Goal: Information Seeking & Learning: Stay updated

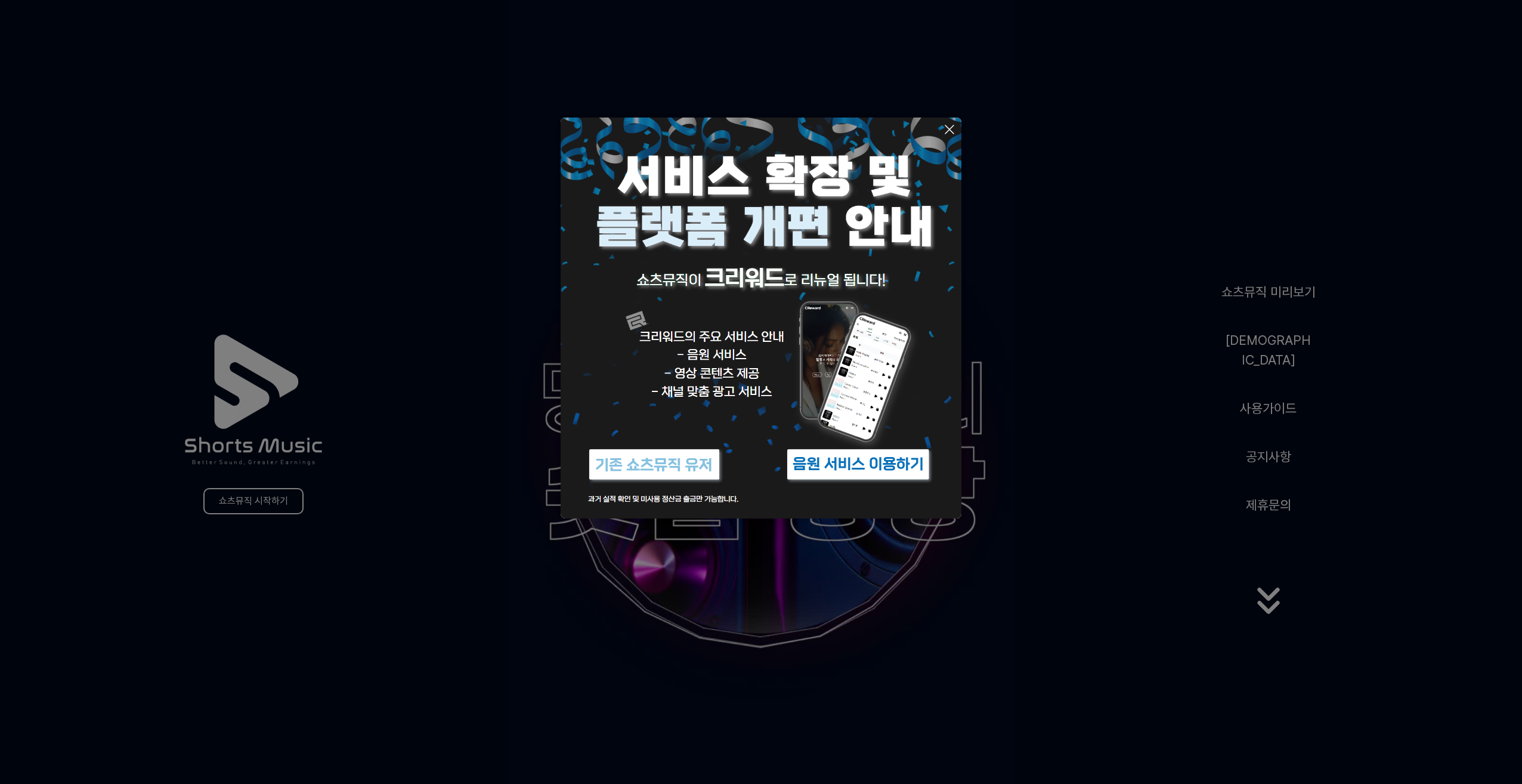
click at [816, 465] on img at bounding box center [859, 464] width 149 height 45
click at [1092, 432] on button at bounding box center [761, 392] width 1522 height 784
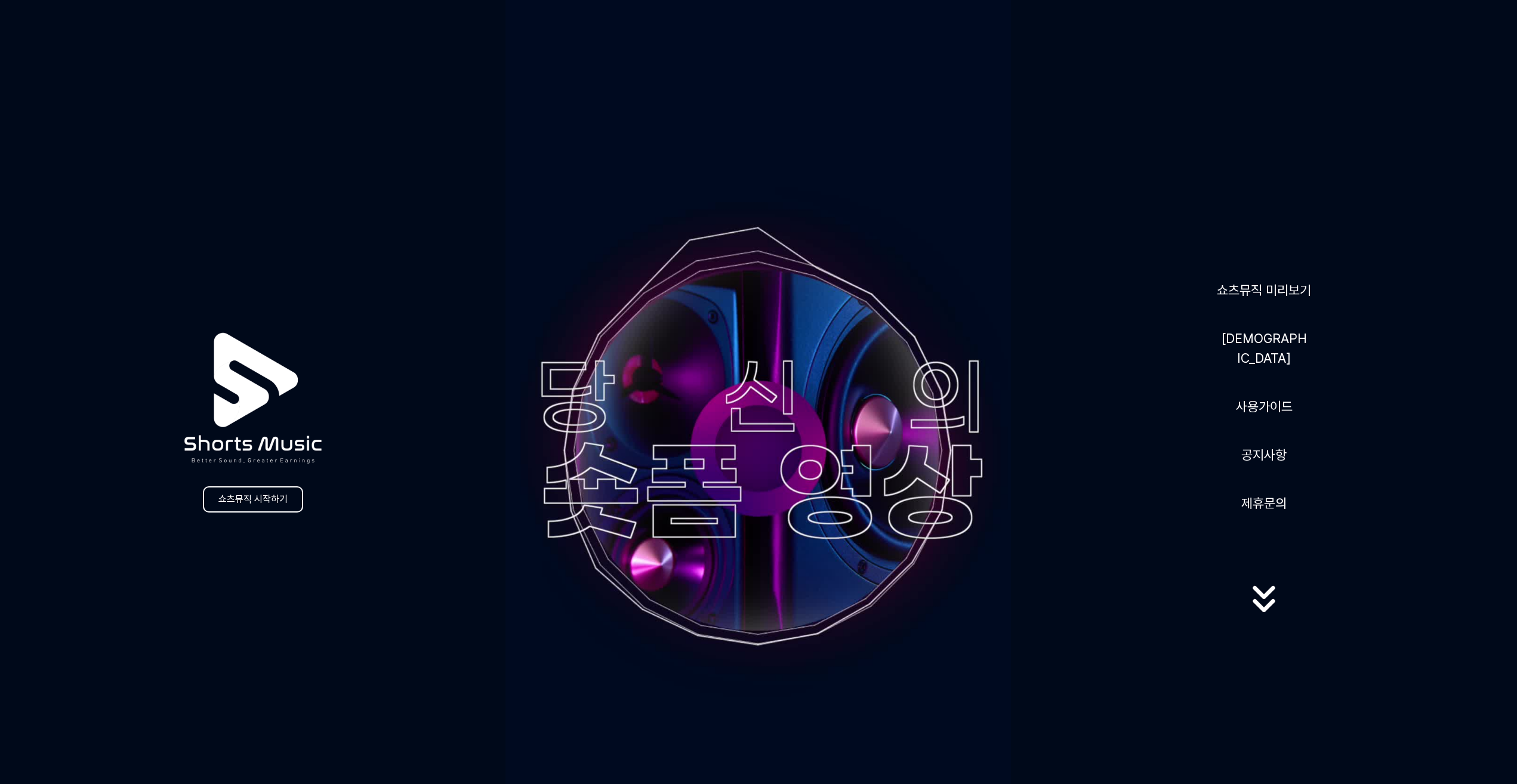
click at [802, 112] on video at bounding box center [758, 449] width 506 height 898
click at [801, 112] on video at bounding box center [758, 449] width 506 height 898
click at [790, 130] on video at bounding box center [758, 449] width 506 height 898
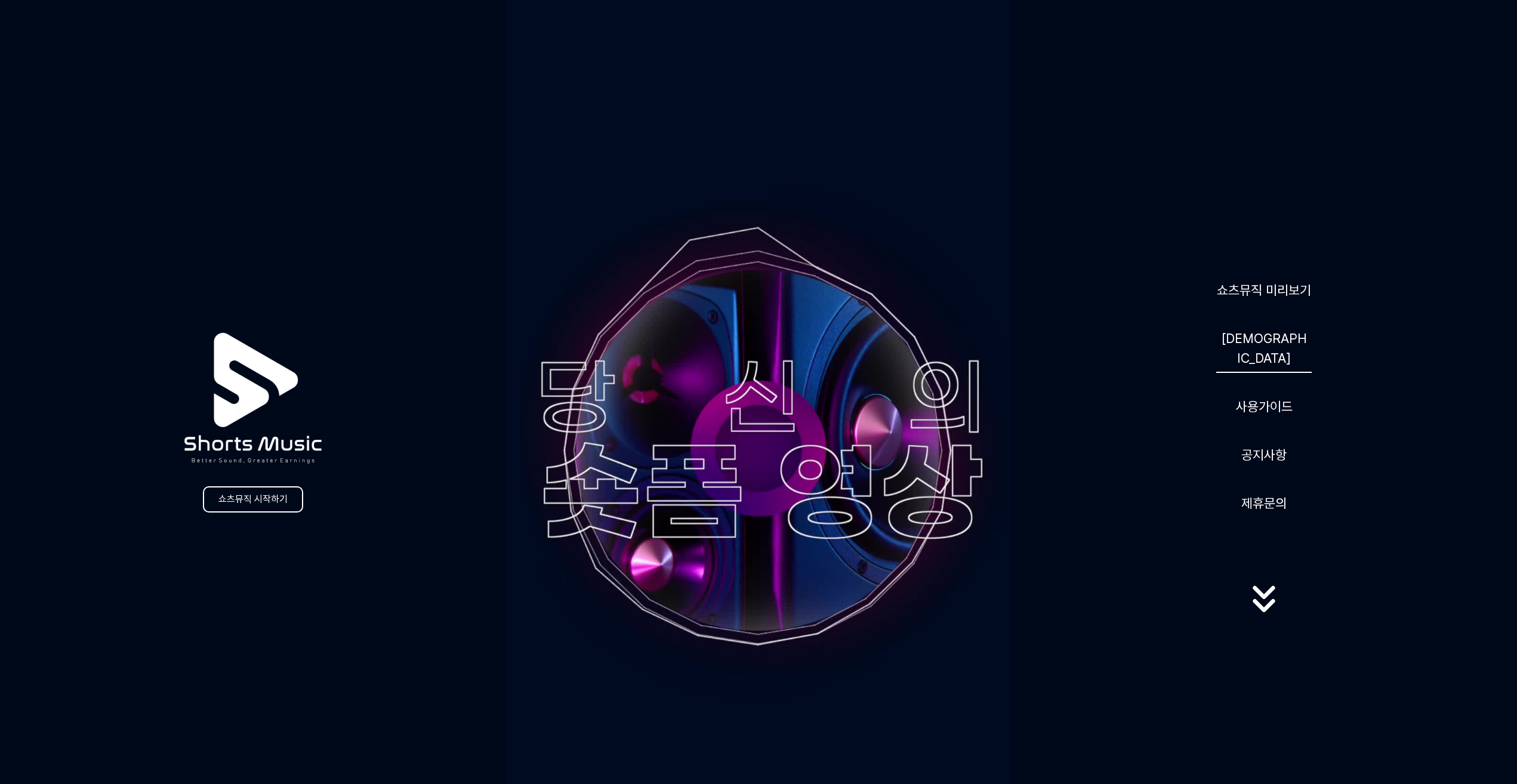
click at [1254, 352] on link "[DEMOGRAPHIC_DATA]" at bounding box center [1264, 348] width 96 height 49
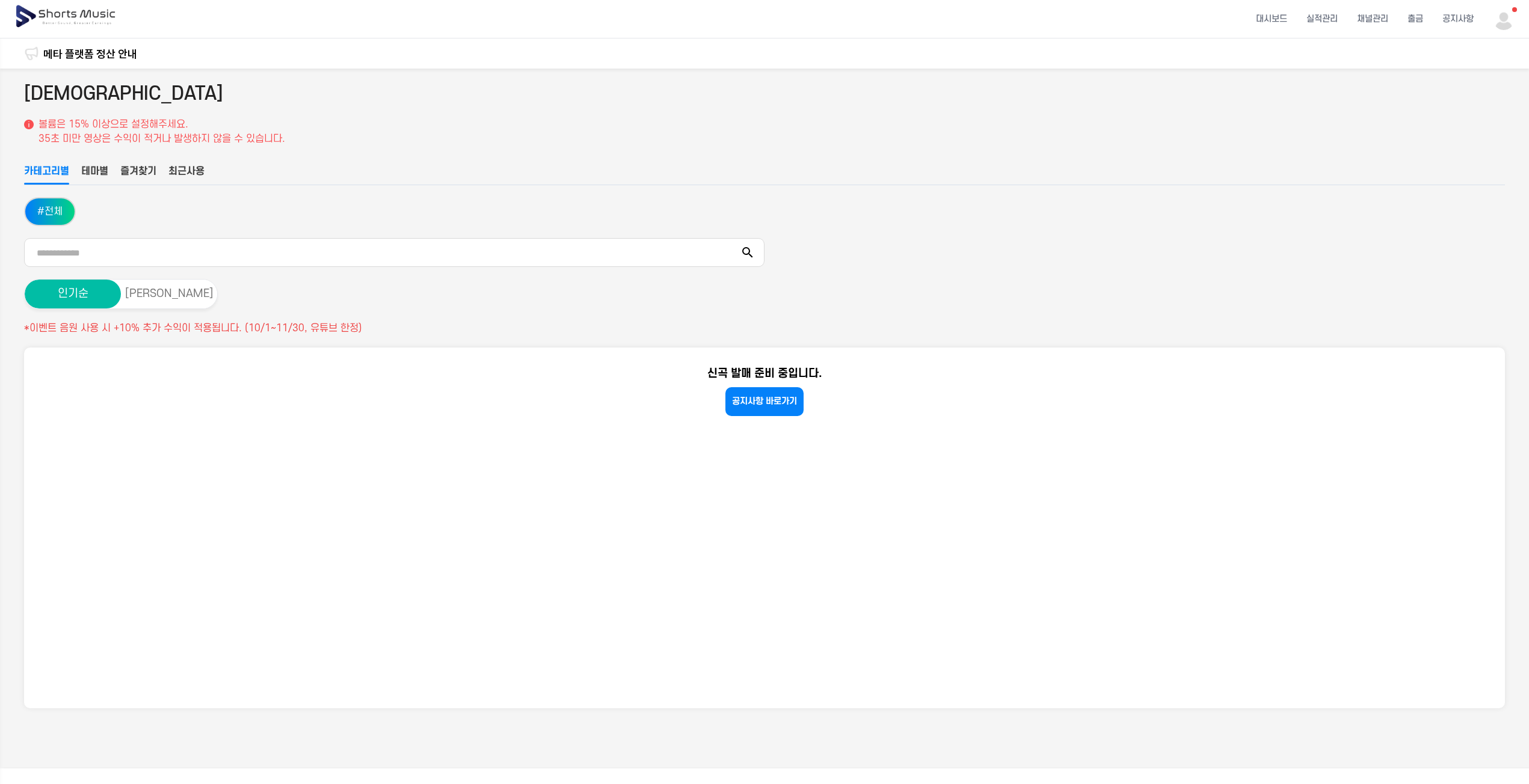
click at [89, 54] on link "메타 플랫폼 정산 안내" at bounding box center [90, 54] width 94 height 16
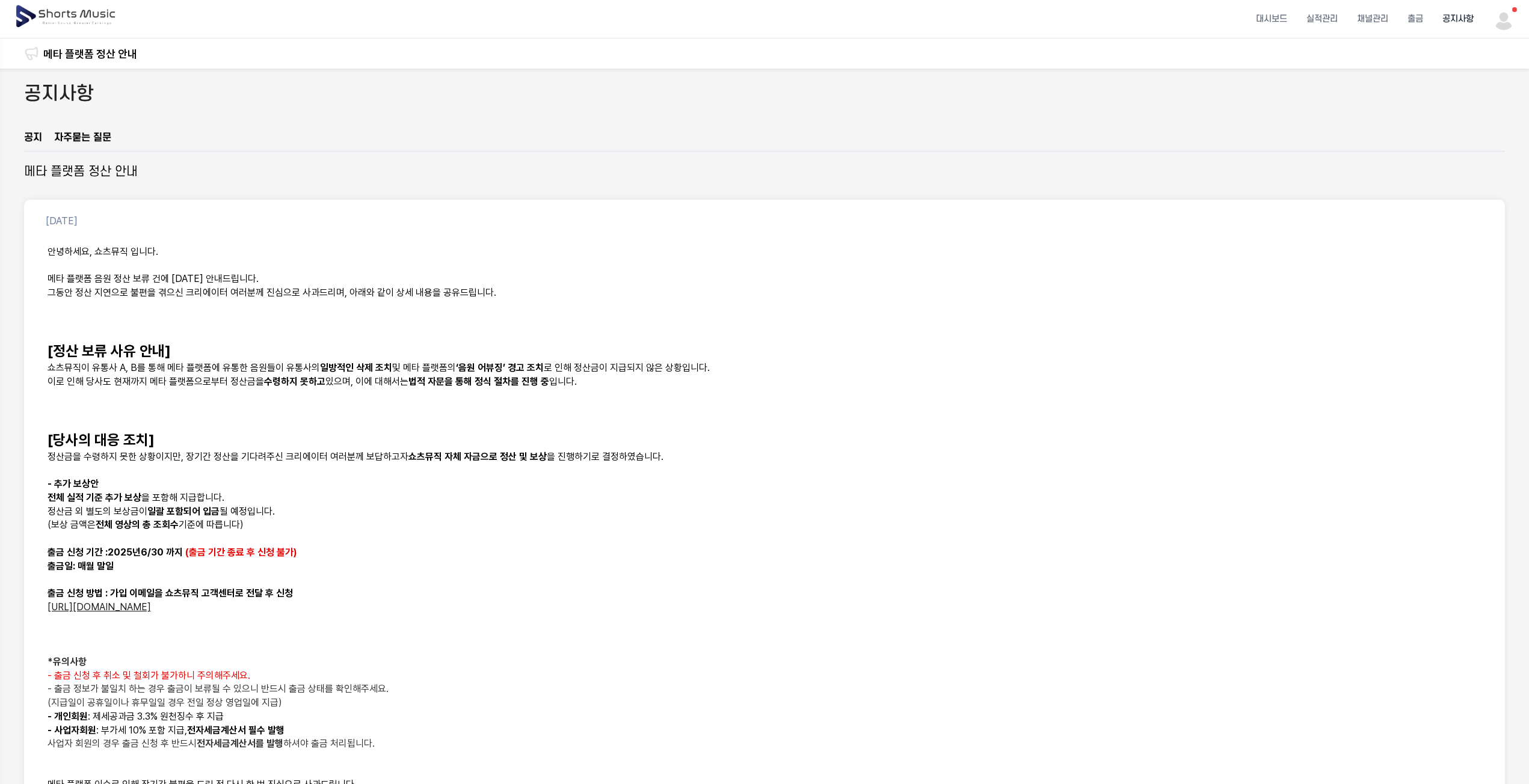
drag, startPoint x: 388, startPoint y: 414, endPoint x: 403, endPoint y: 430, distance: 21.9
click at [393, 420] on div "안녕하세요, 쇼츠뮤직 입니다. 메타 플랫폼 음원 정산 보류 건에 [DATE] 안내드립니다. 그동안 정산 지연으로 불편을 겪으신 크리에이터 여러…" at bounding box center [764, 546] width 1452 height 616
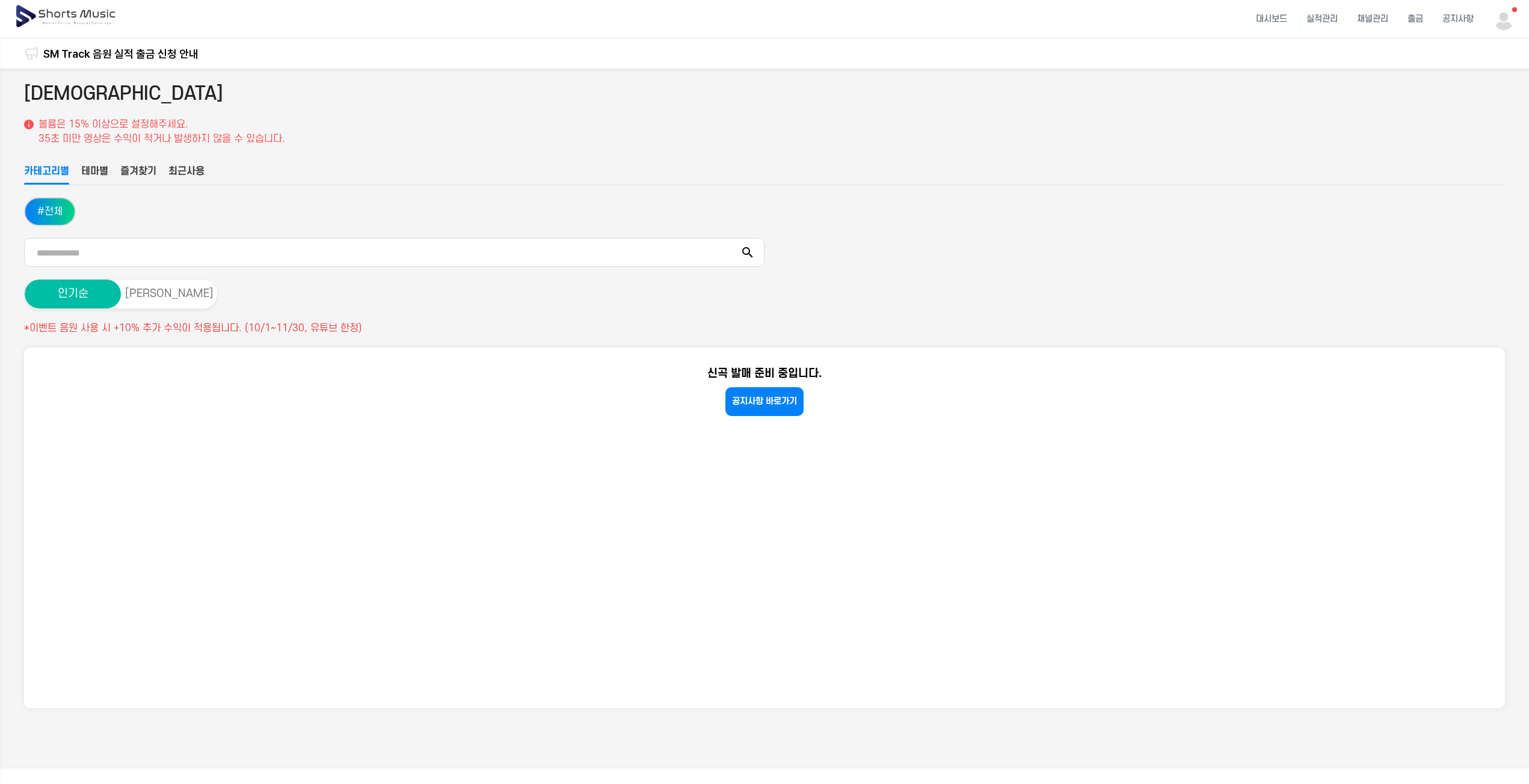
drag, startPoint x: 941, startPoint y: 363, endPoint x: 729, endPoint y: 396, distance: 214.6
click at [940, 363] on section "신곡 발매 준비 중입니다. 공지사항 바로가기" at bounding box center [764, 528] width 1481 height 361
click at [738, 400] on link "공지사항 바로가기" at bounding box center [764, 401] width 78 height 29
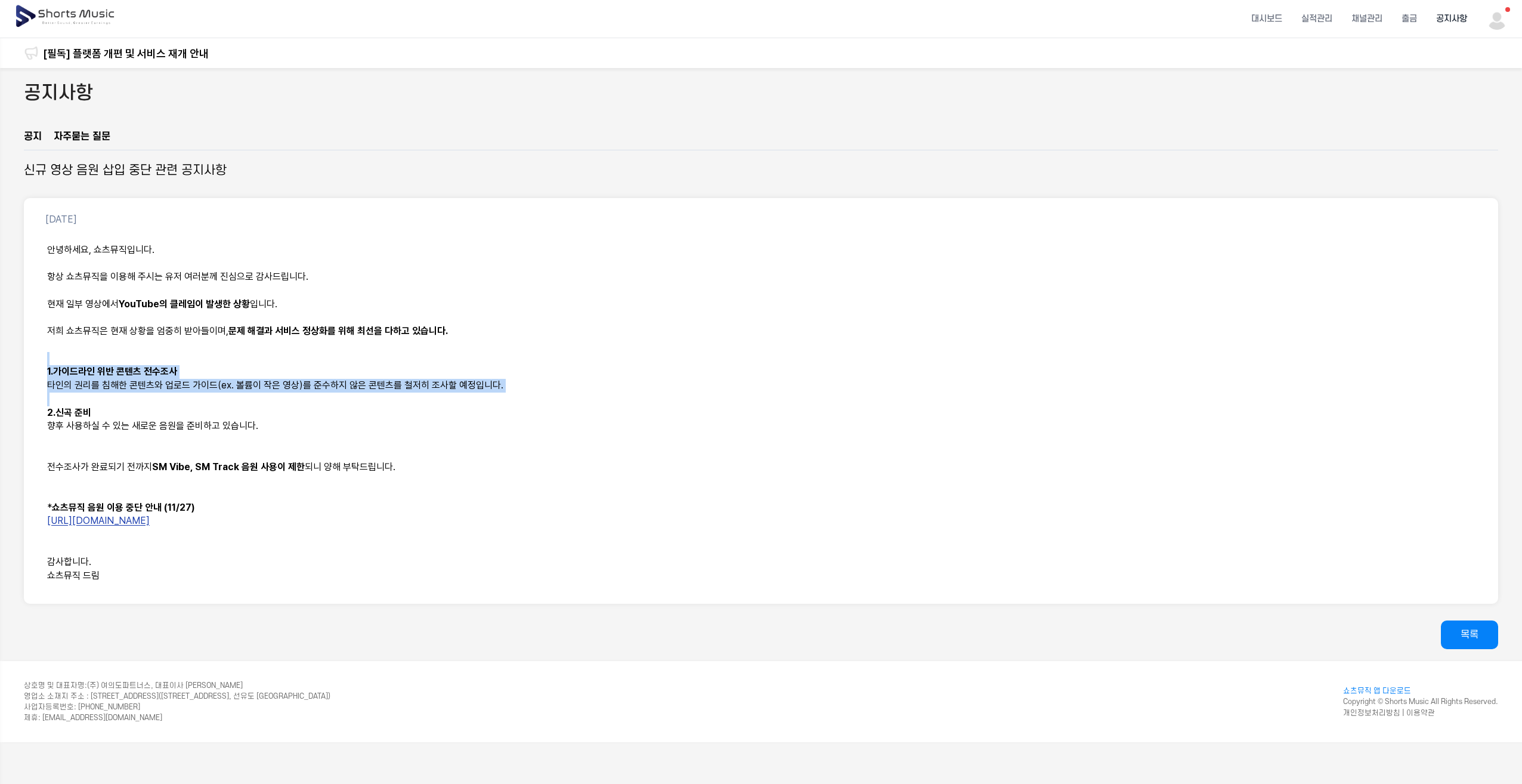
drag, startPoint x: 284, startPoint y: 404, endPoint x: 80, endPoint y: 160, distance: 318.0
click at [210, 330] on div "안녕하세요, 쇼츠뮤직입니다. 항상 쇼츠뮤직을 이용해 주시는 유저 여러분께 진심으로 감사드립니다. 현재 일부 영상에서 YouTube의 클레임이 …" at bounding box center [761, 413] width 1446 height 353
click at [61, 28] on img at bounding box center [66, 16] width 103 height 33
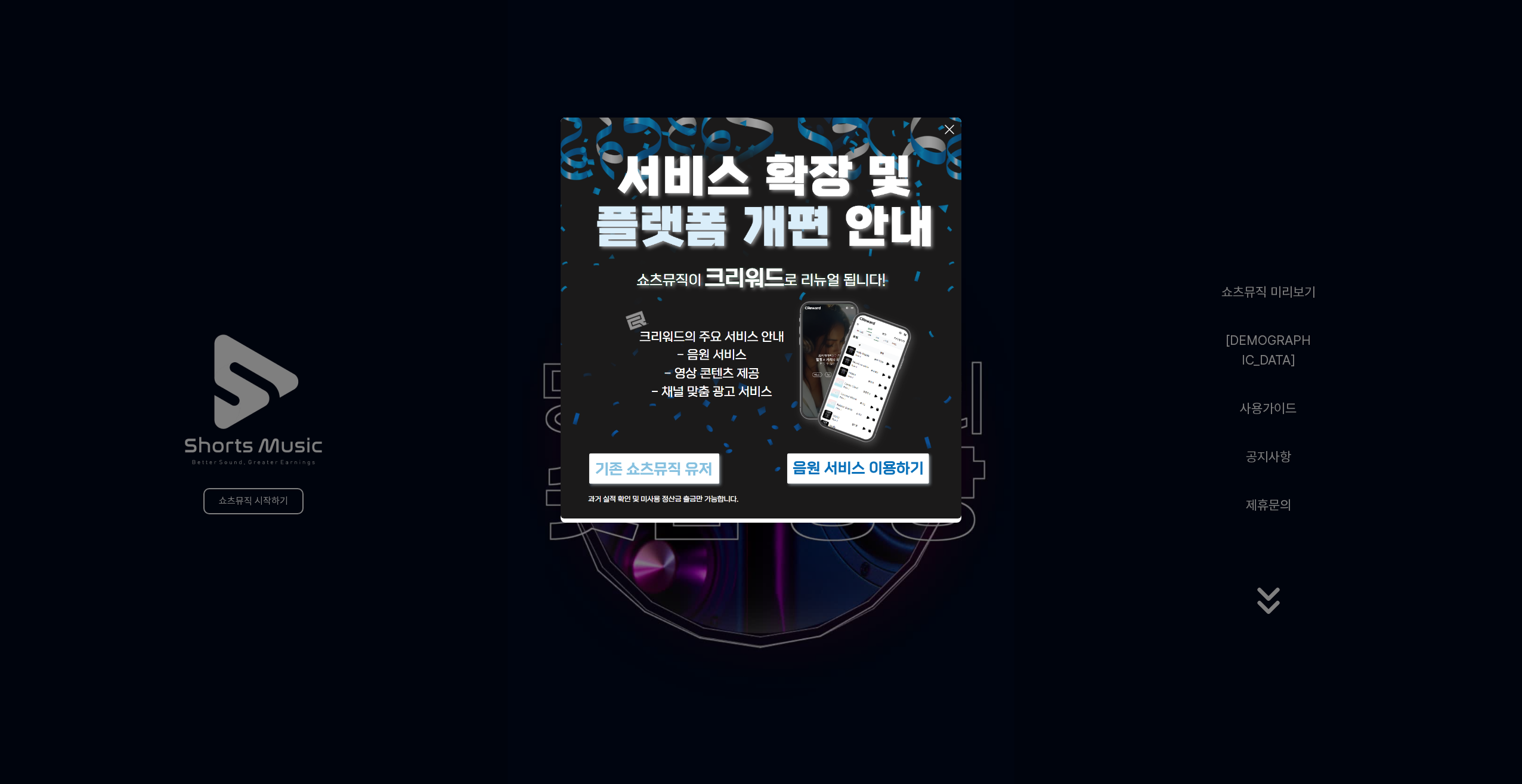
click at [861, 472] on img at bounding box center [859, 468] width 149 height 45
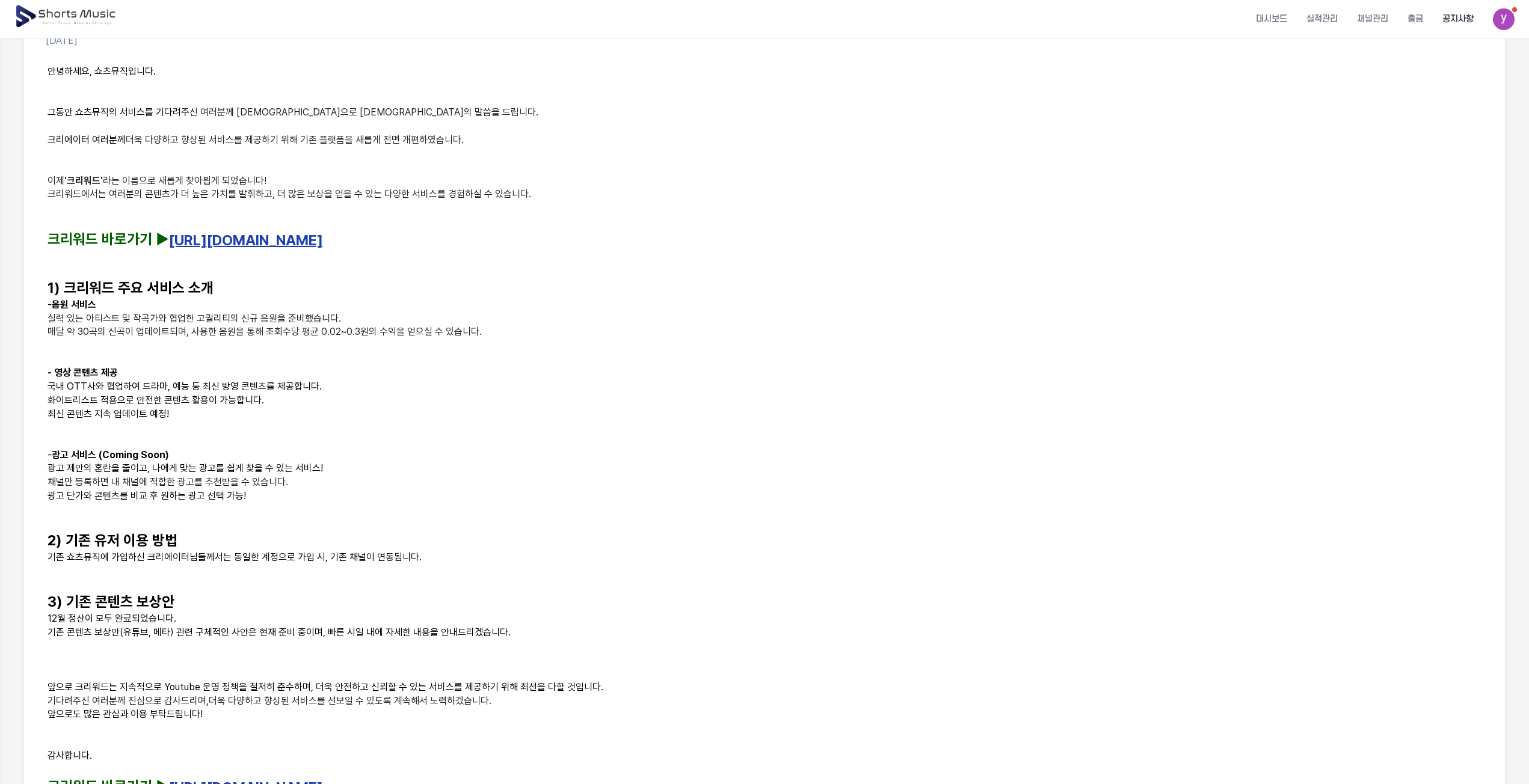
scroll to position [368, 0]
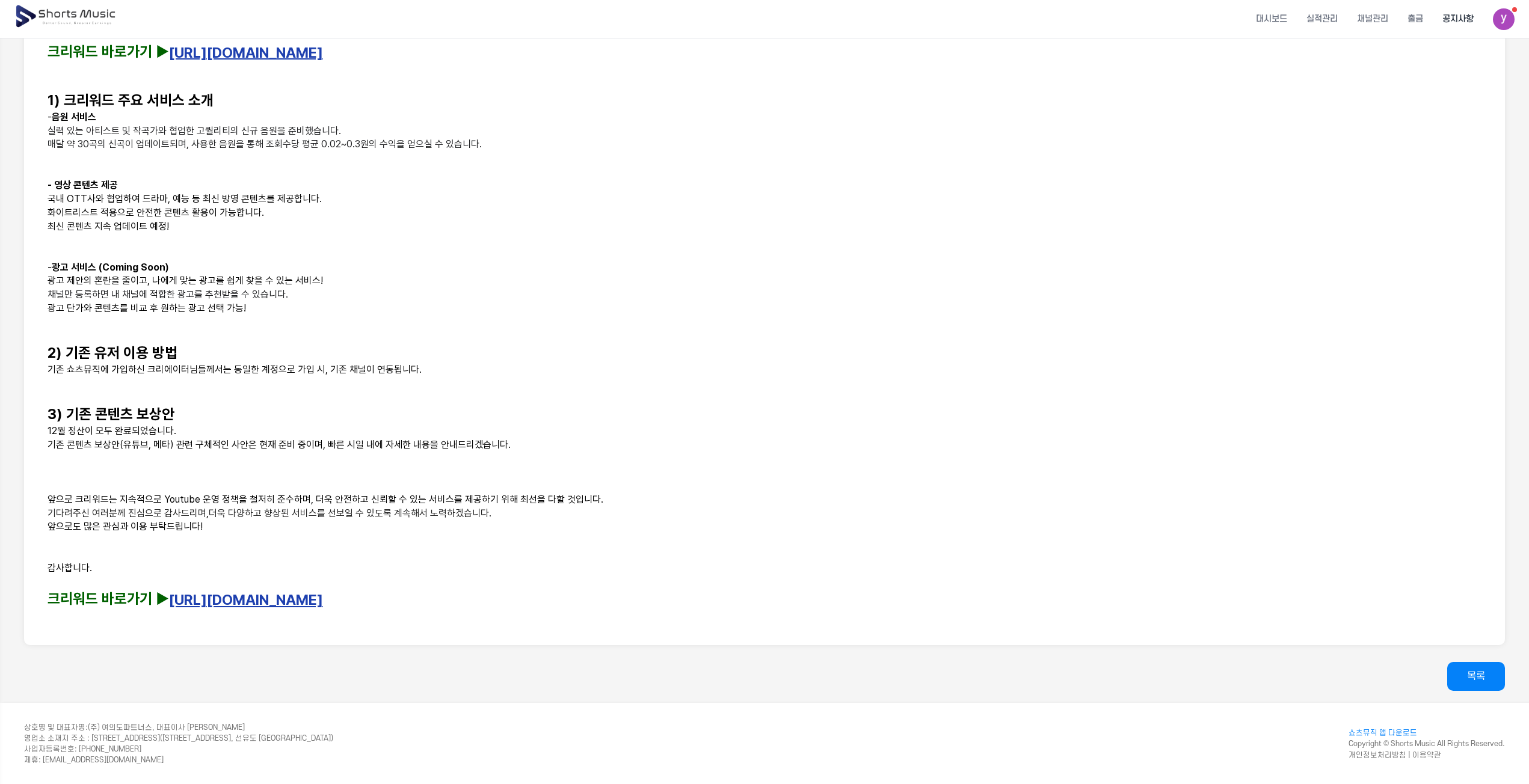
click at [263, 620] on p at bounding box center [764, 617] width 1434 height 14
click at [272, 595] on link "https://creward.net/" at bounding box center [246, 599] width 154 height 17
